Goal: Transaction & Acquisition: Purchase product/service

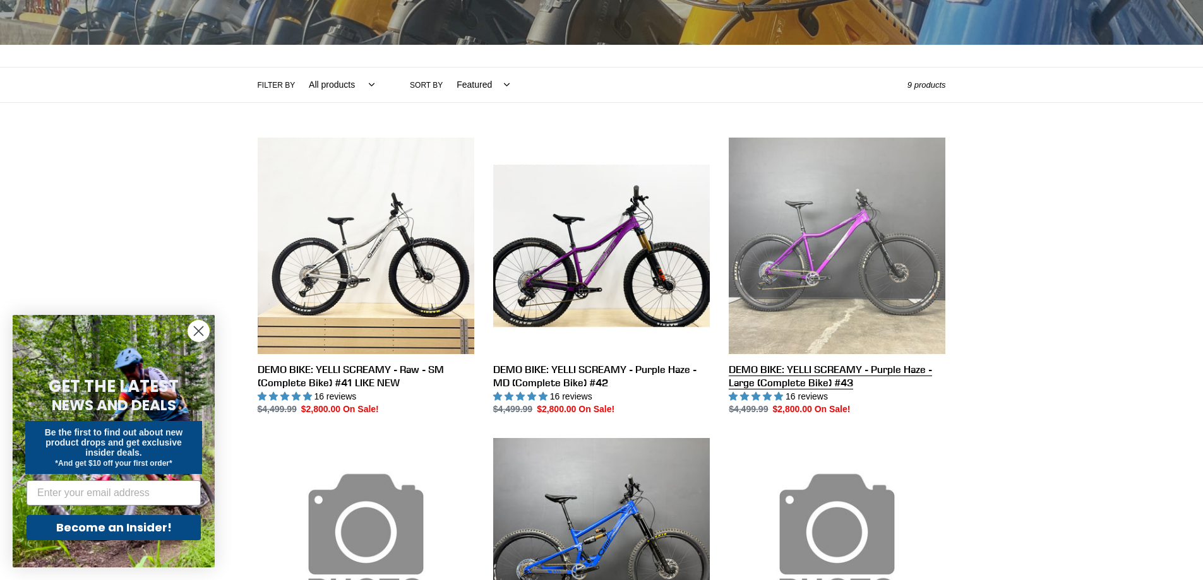
click at [874, 244] on link "DEMO BIKE: YELLI SCREAMY - Purple Haze - Large (Complete Bike) #43" at bounding box center [837, 277] width 217 height 279
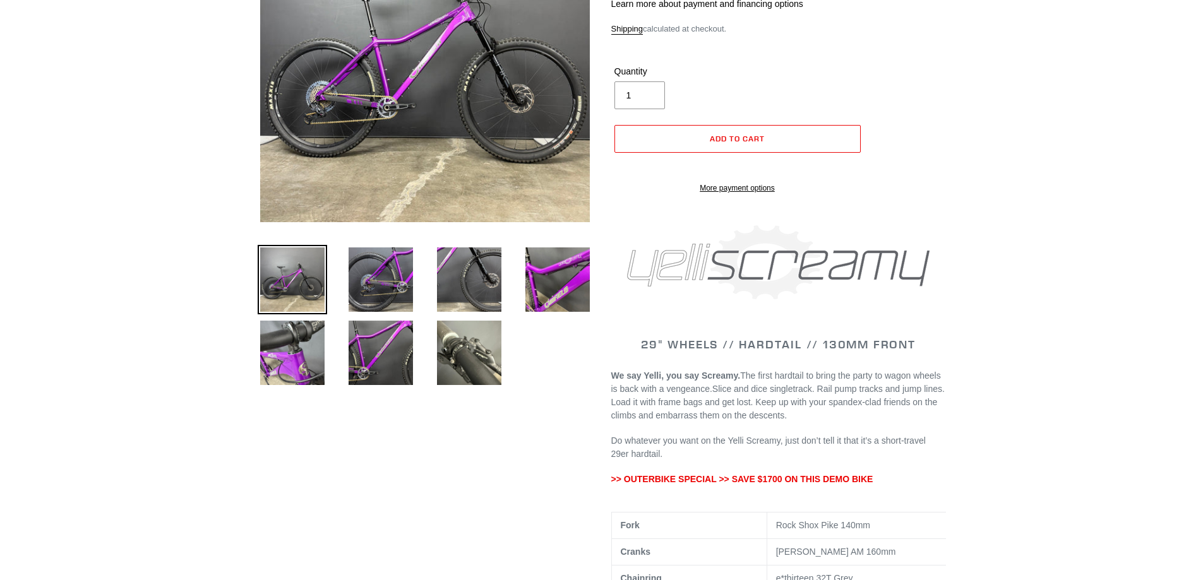
scroll to position [463, 0]
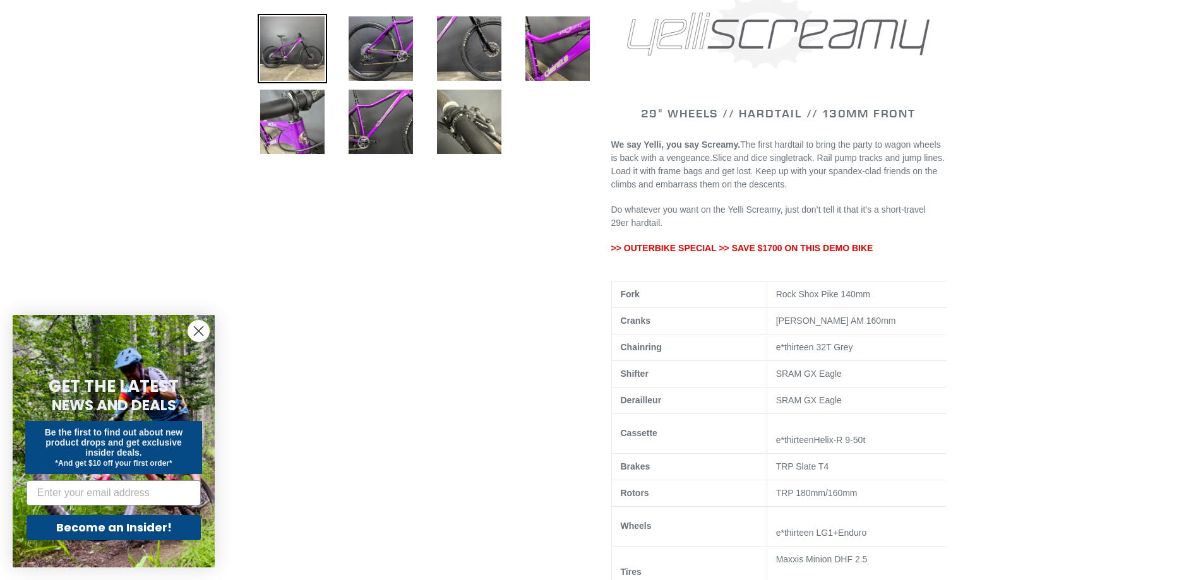
select select "highest-rating"
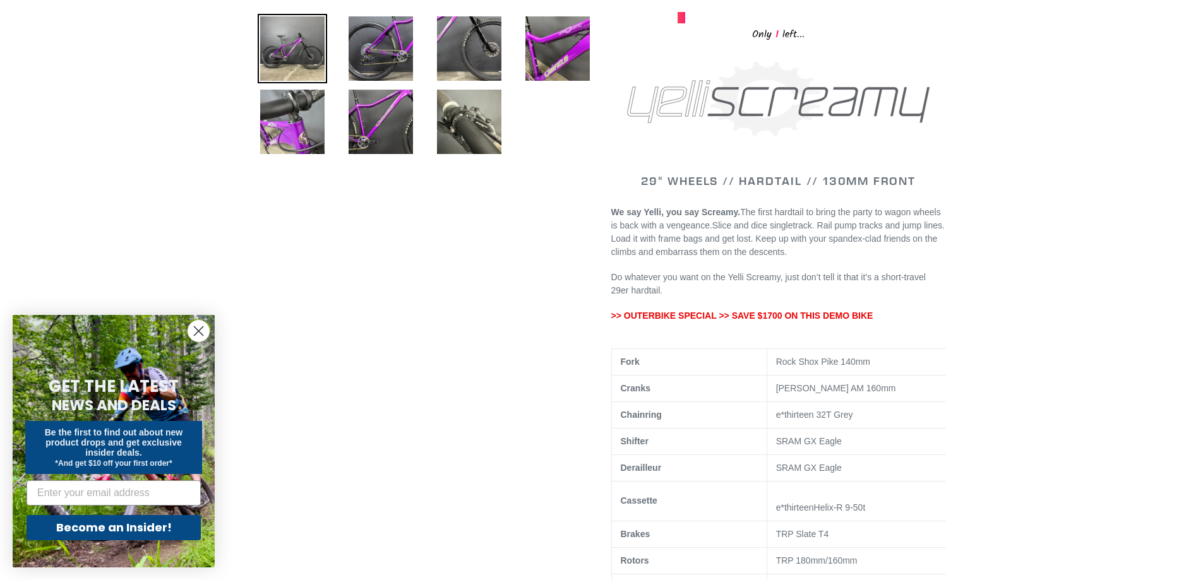
scroll to position [232, 0]
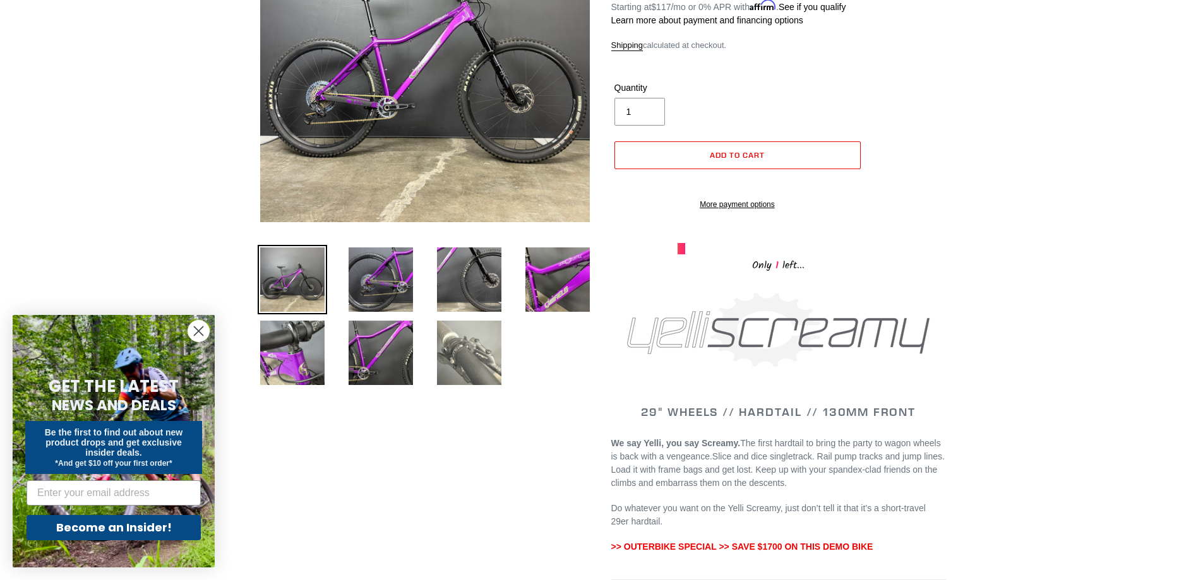
click at [435, 345] on img at bounding box center [468, 352] width 69 height 69
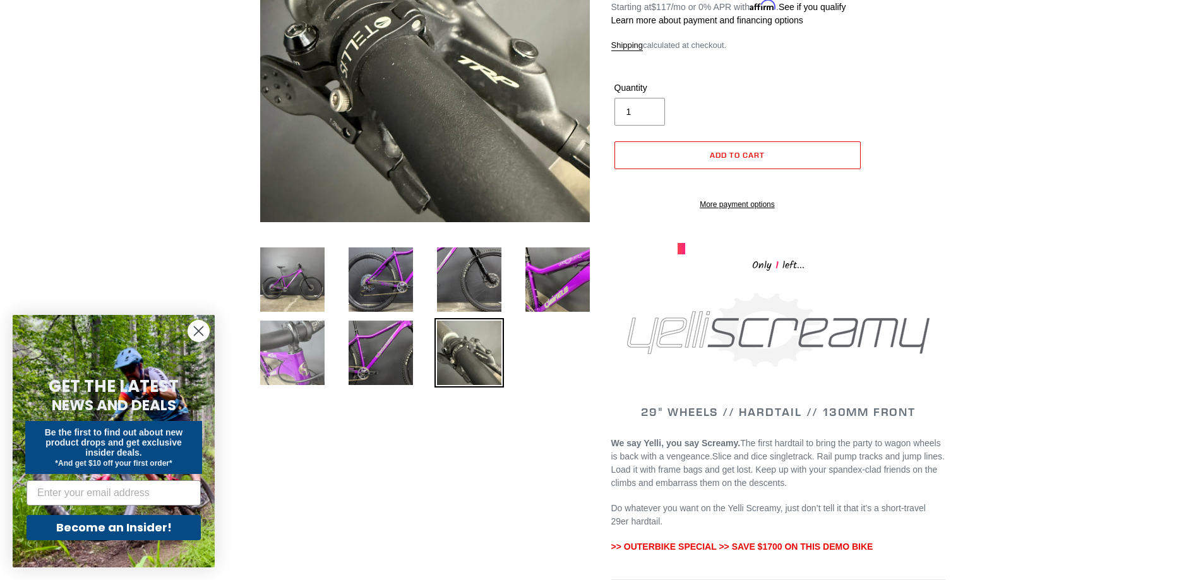
click at [305, 358] on img at bounding box center [292, 352] width 69 height 69
